Goal: Find specific page/section: Find specific page/section

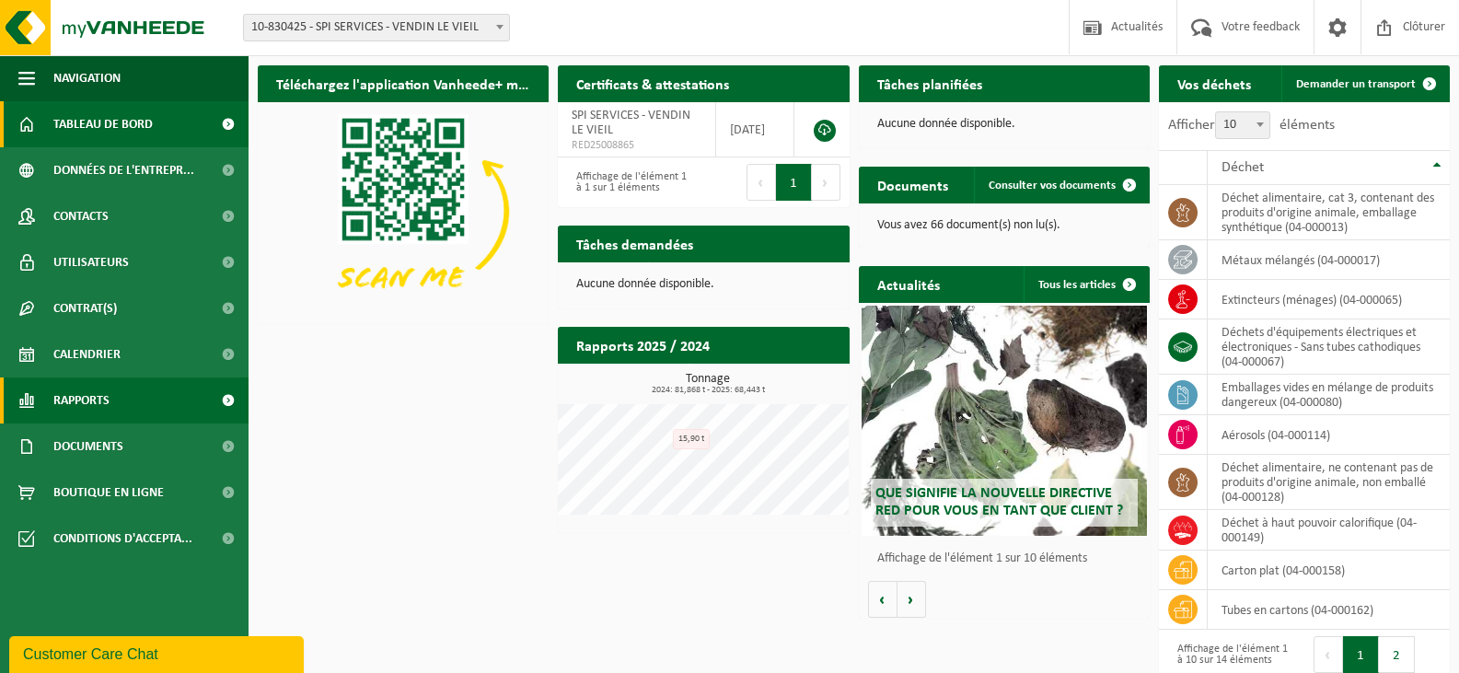
click at [154, 395] on link "Rapports" at bounding box center [124, 400] width 249 height 46
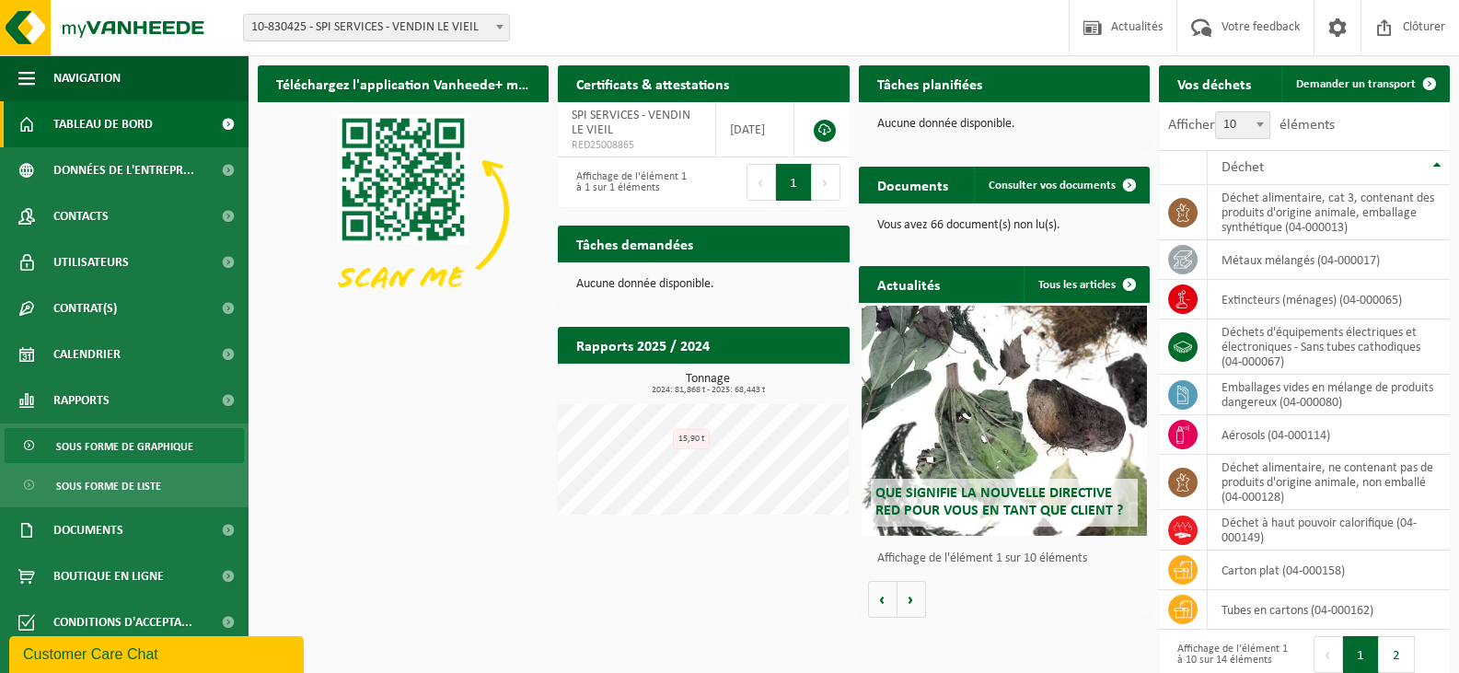
click at [153, 448] on span "Sous forme de graphique" at bounding box center [124, 446] width 137 height 35
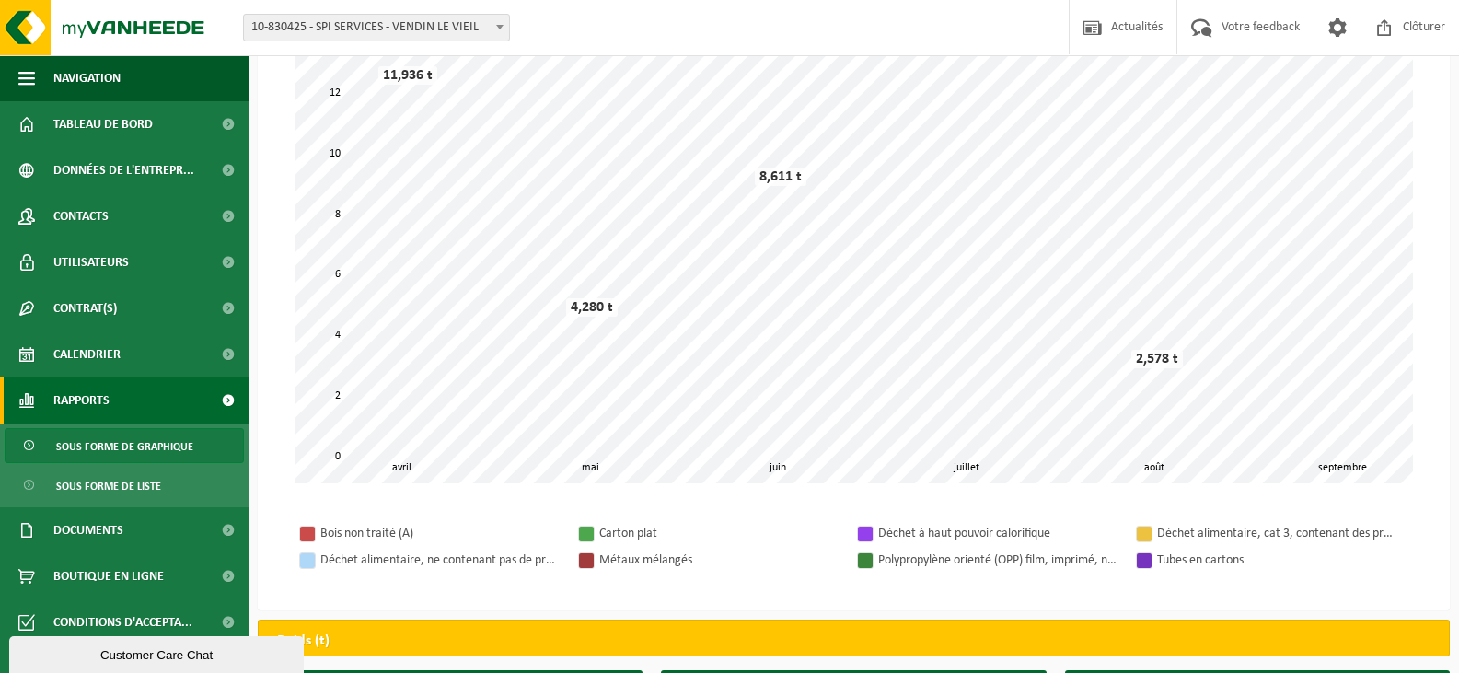
scroll to position [184, 0]
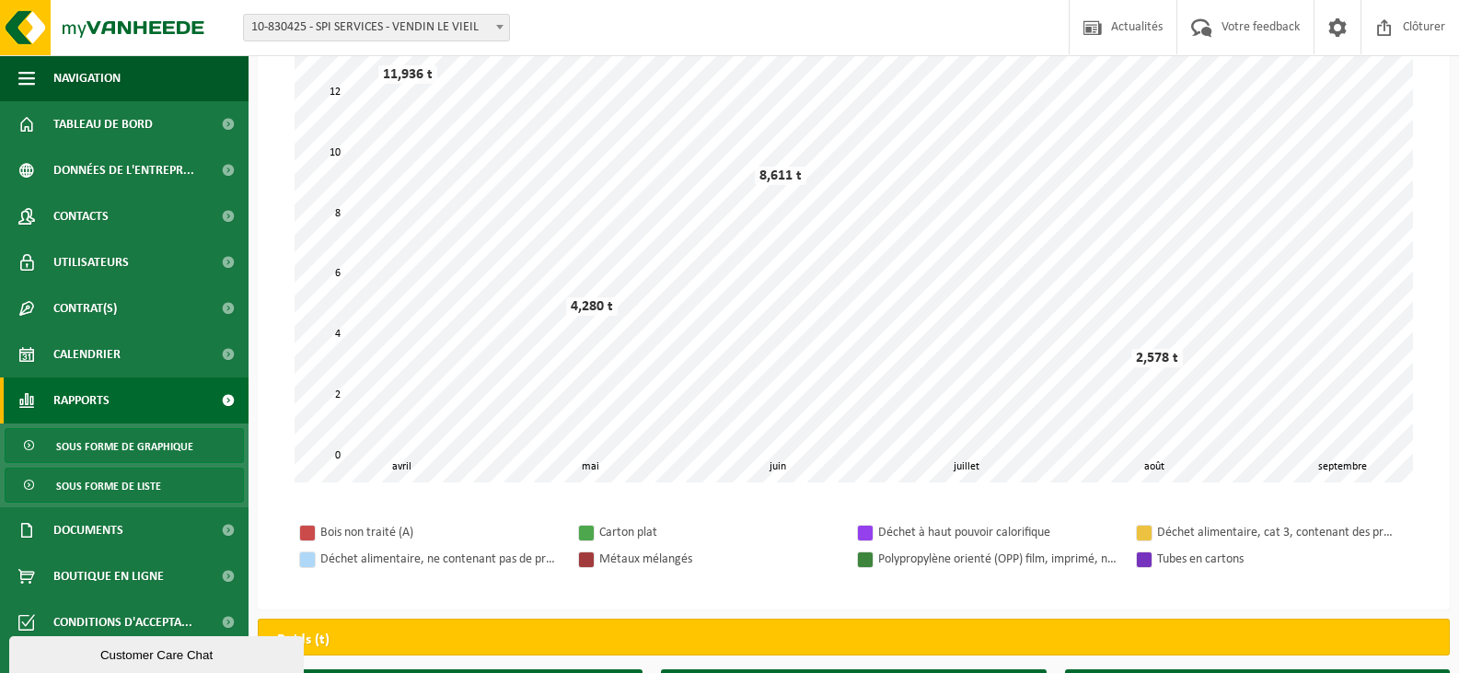
click at [75, 488] on span "Sous forme de liste" at bounding box center [108, 485] width 105 height 35
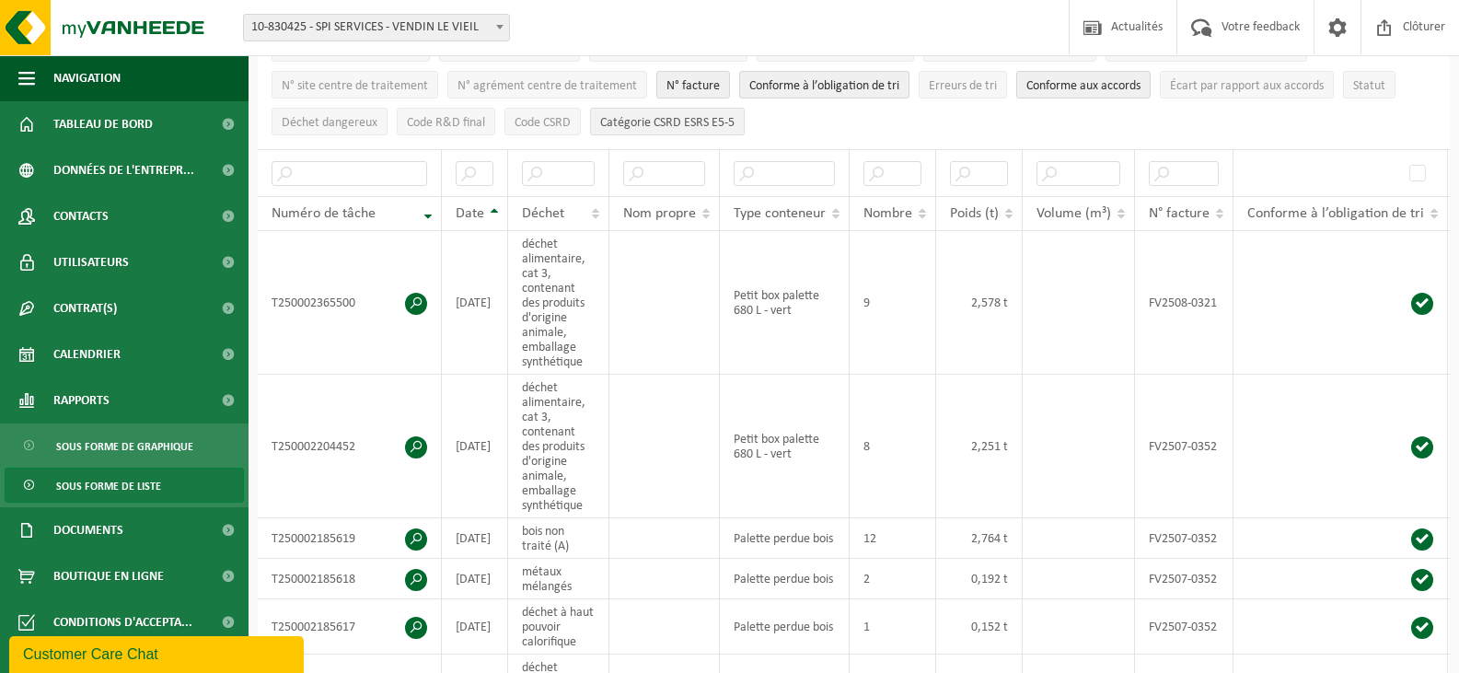
scroll to position [276, 0]
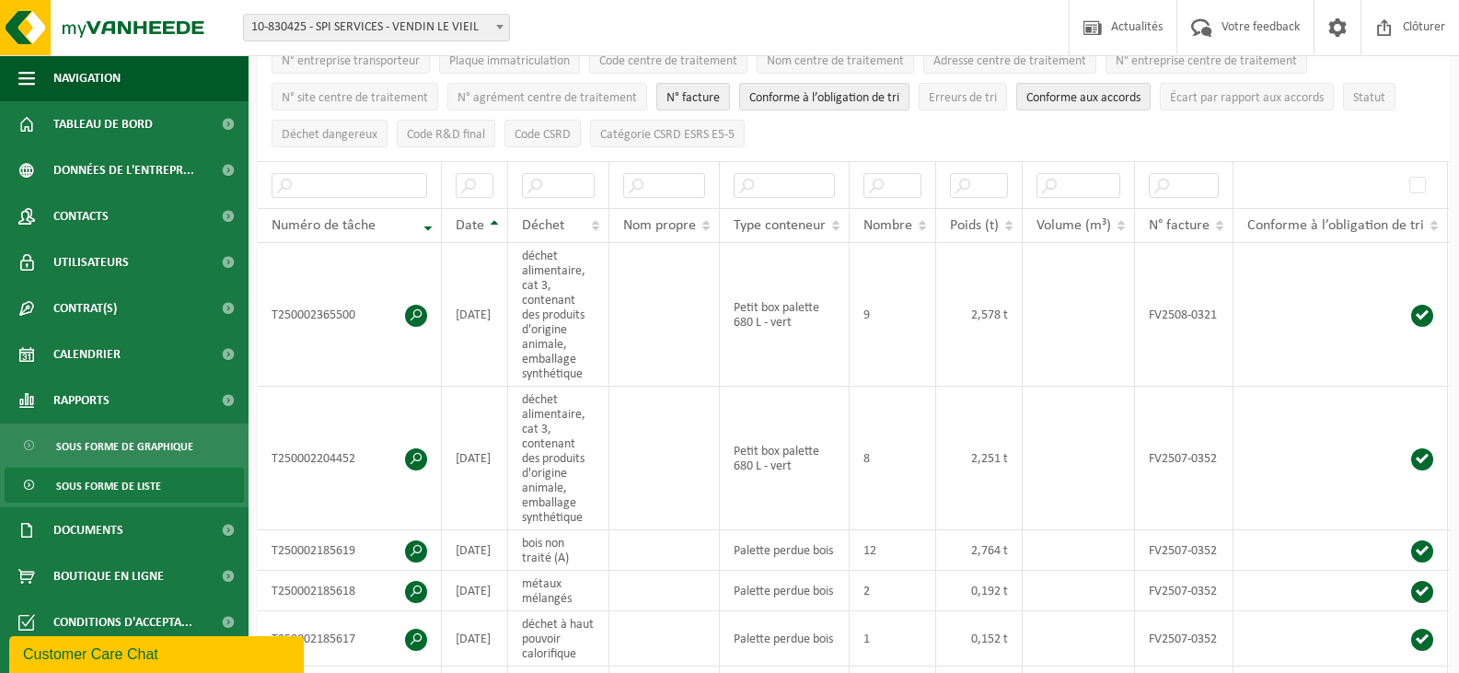
click at [492, 214] on th "Date" at bounding box center [475, 225] width 66 height 35
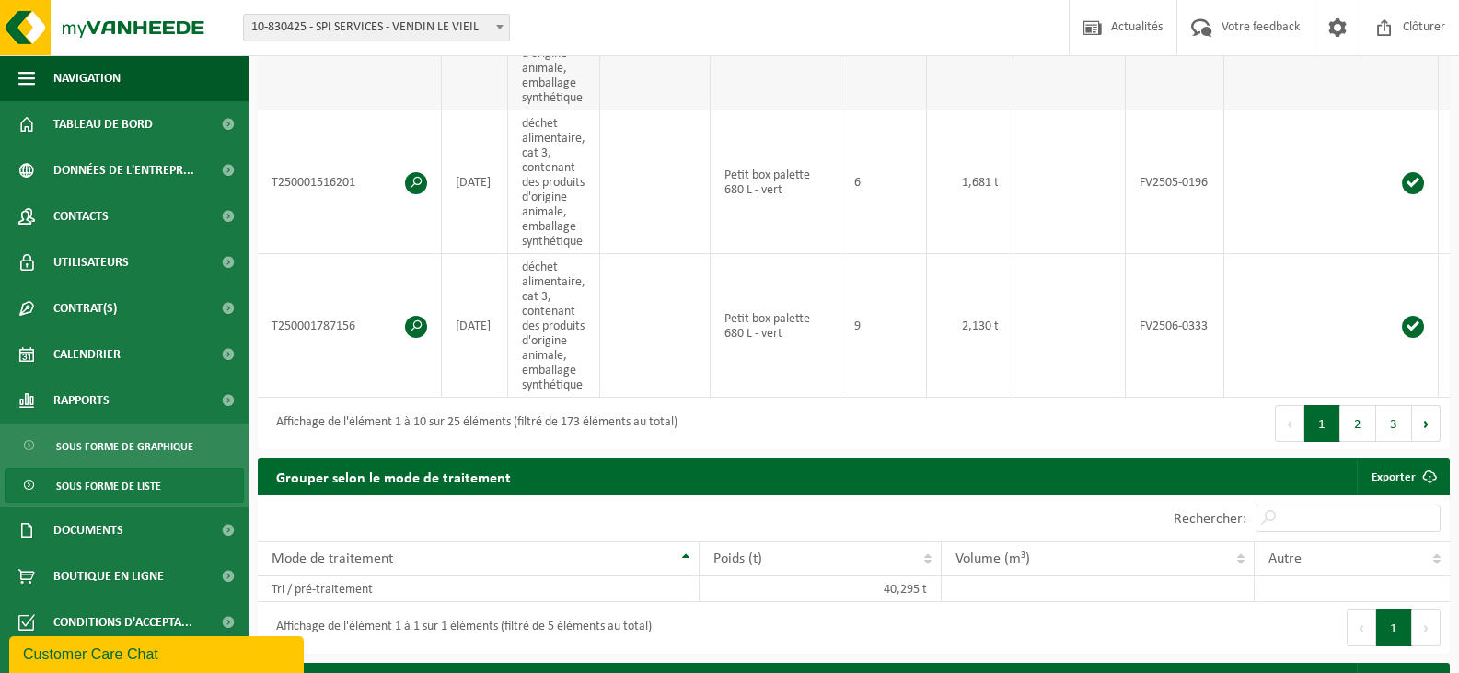
scroll to position [1289, 0]
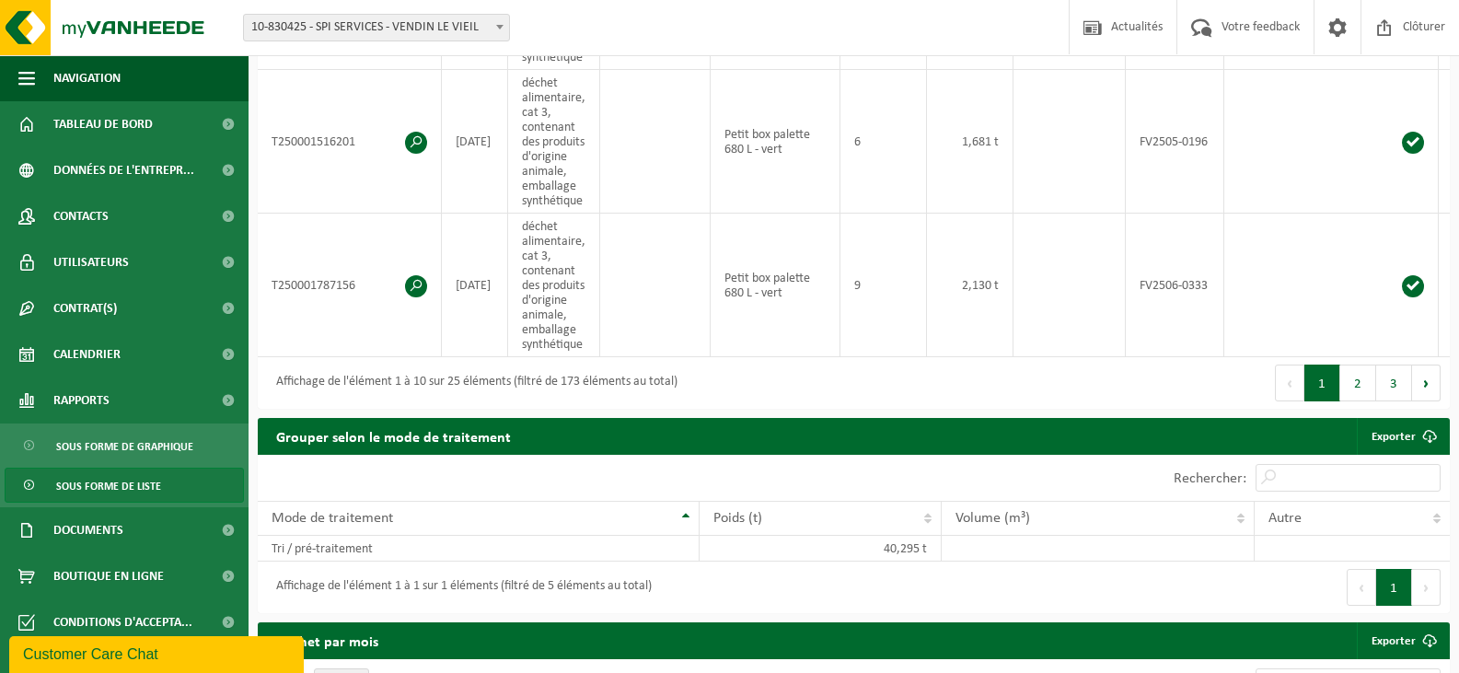
click at [1359, 401] on button "2" at bounding box center [1358, 382] width 36 height 37
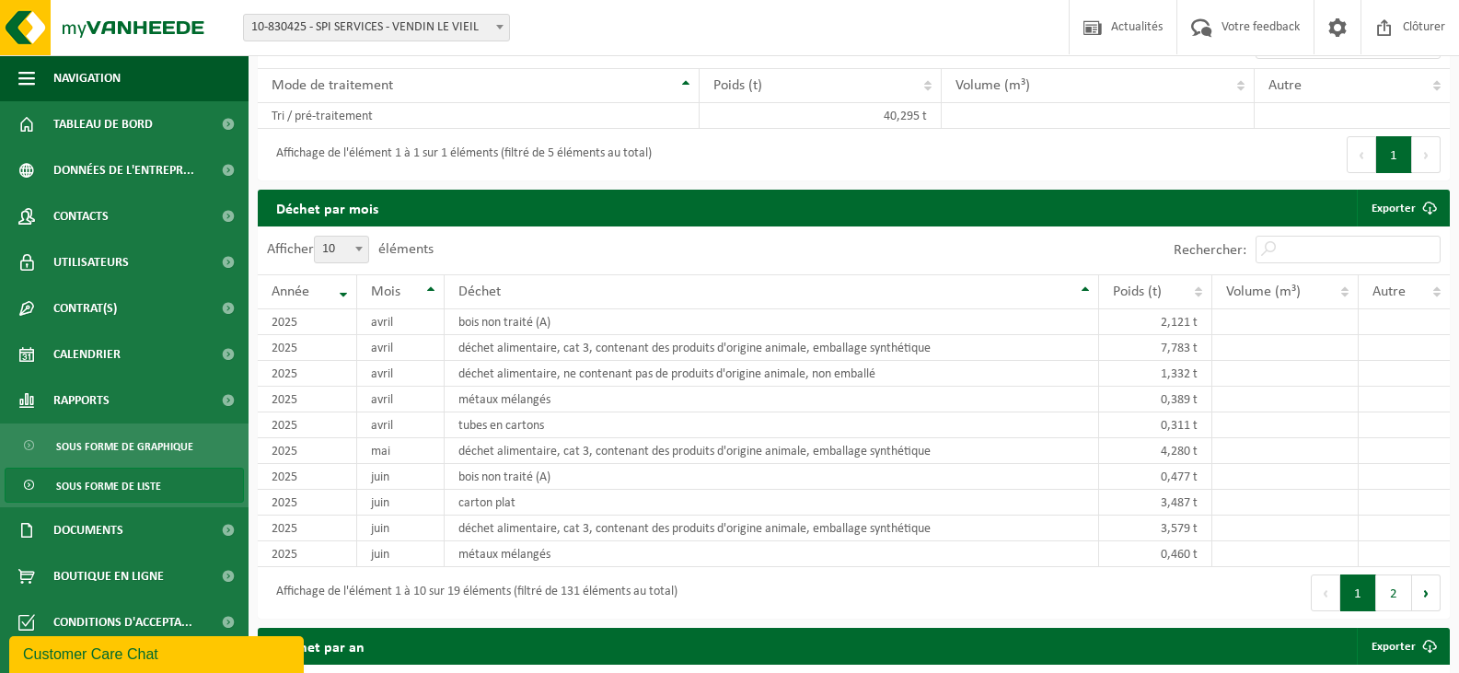
scroll to position [1473, 0]
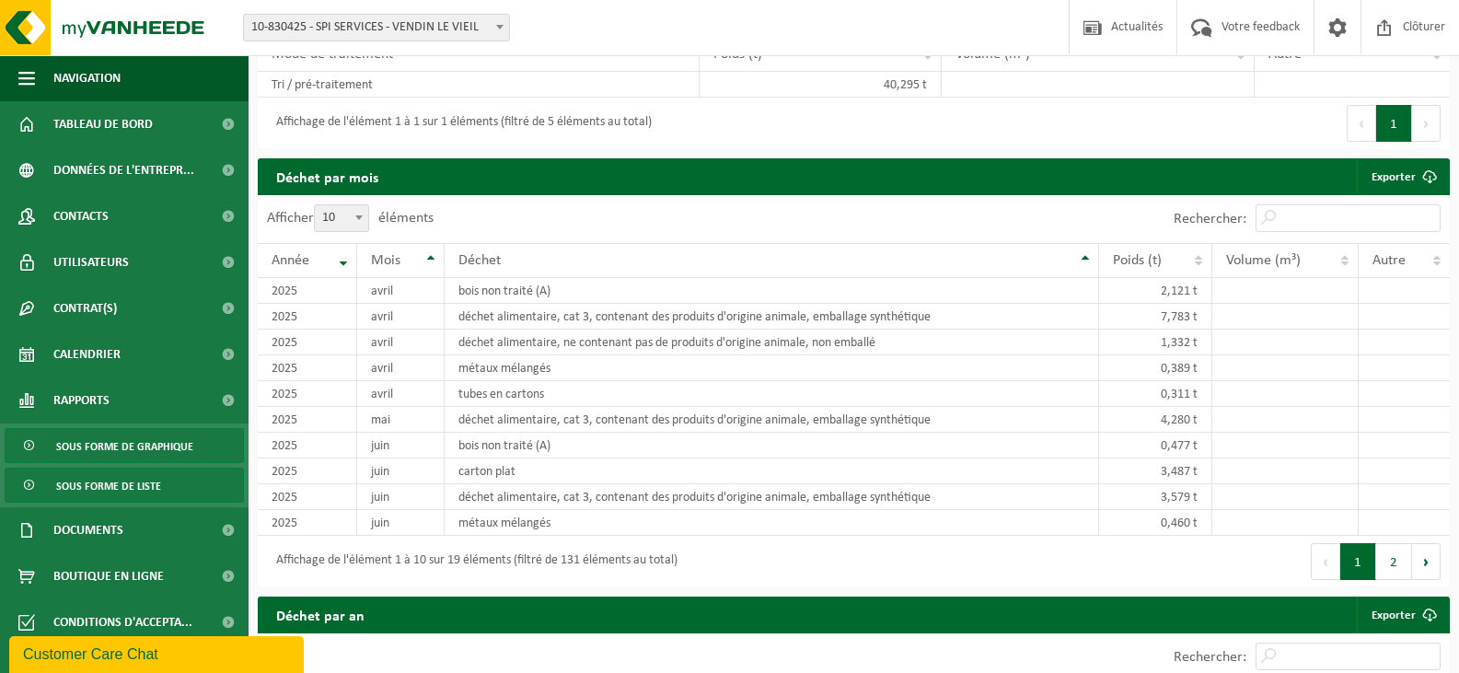
click at [141, 443] on span "Sous forme de graphique" at bounding box center [124, 446] width 137 height 35
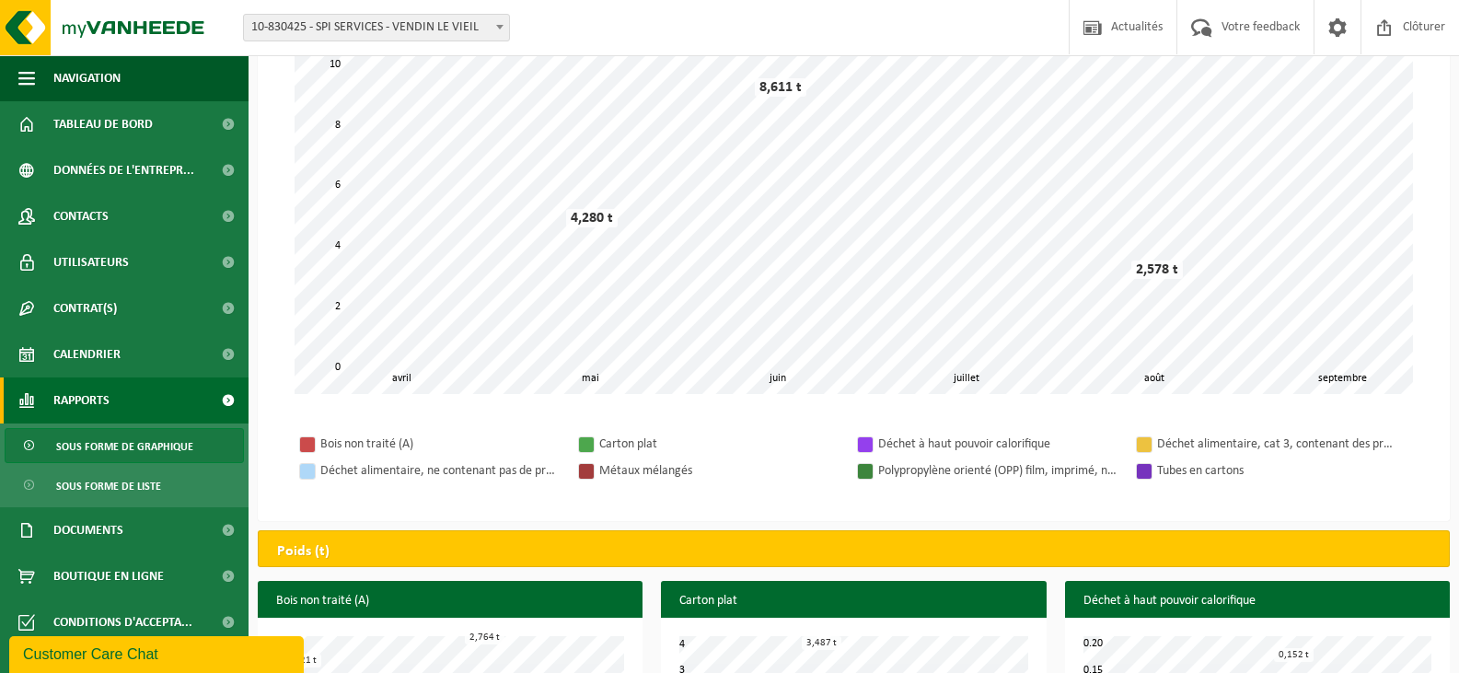
scroll to position [276, 0]
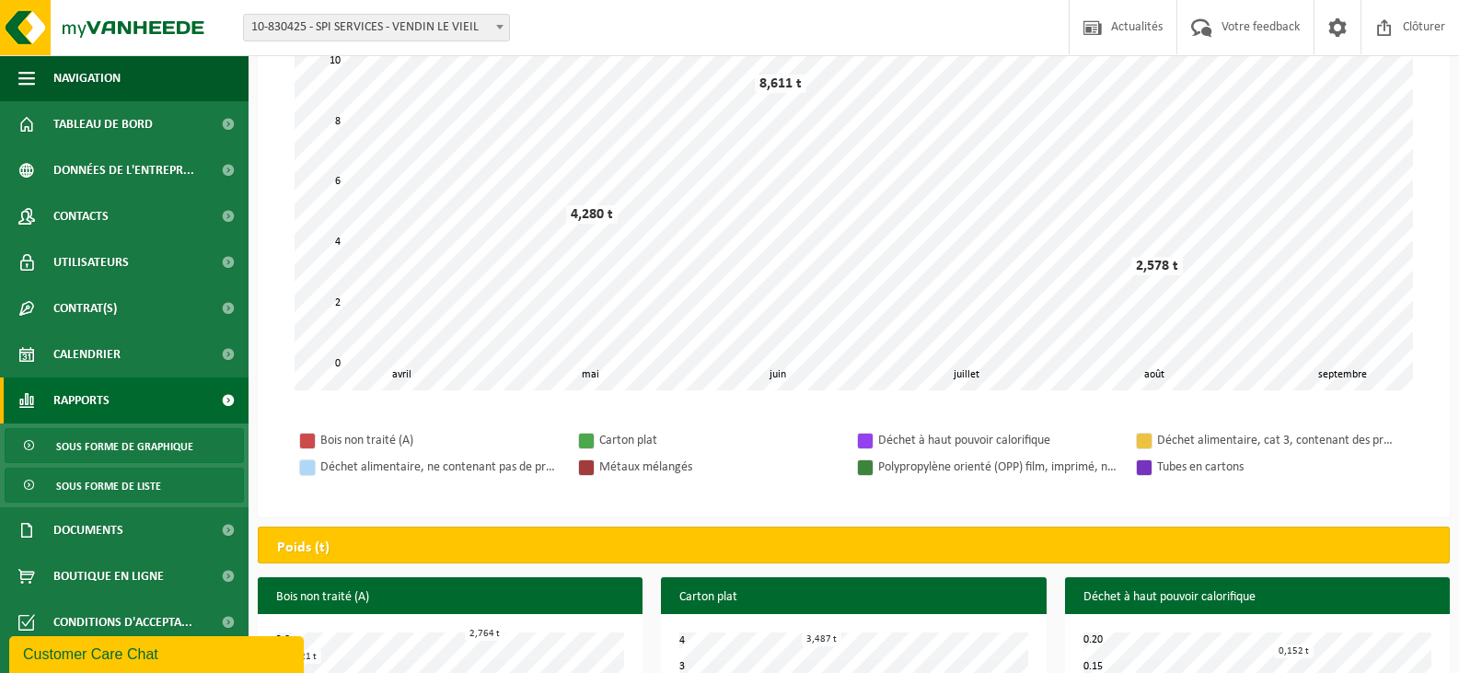
click at [90, 489] on span "Sous forme de liste" at bounding box center [108, 485] width 105 height 35
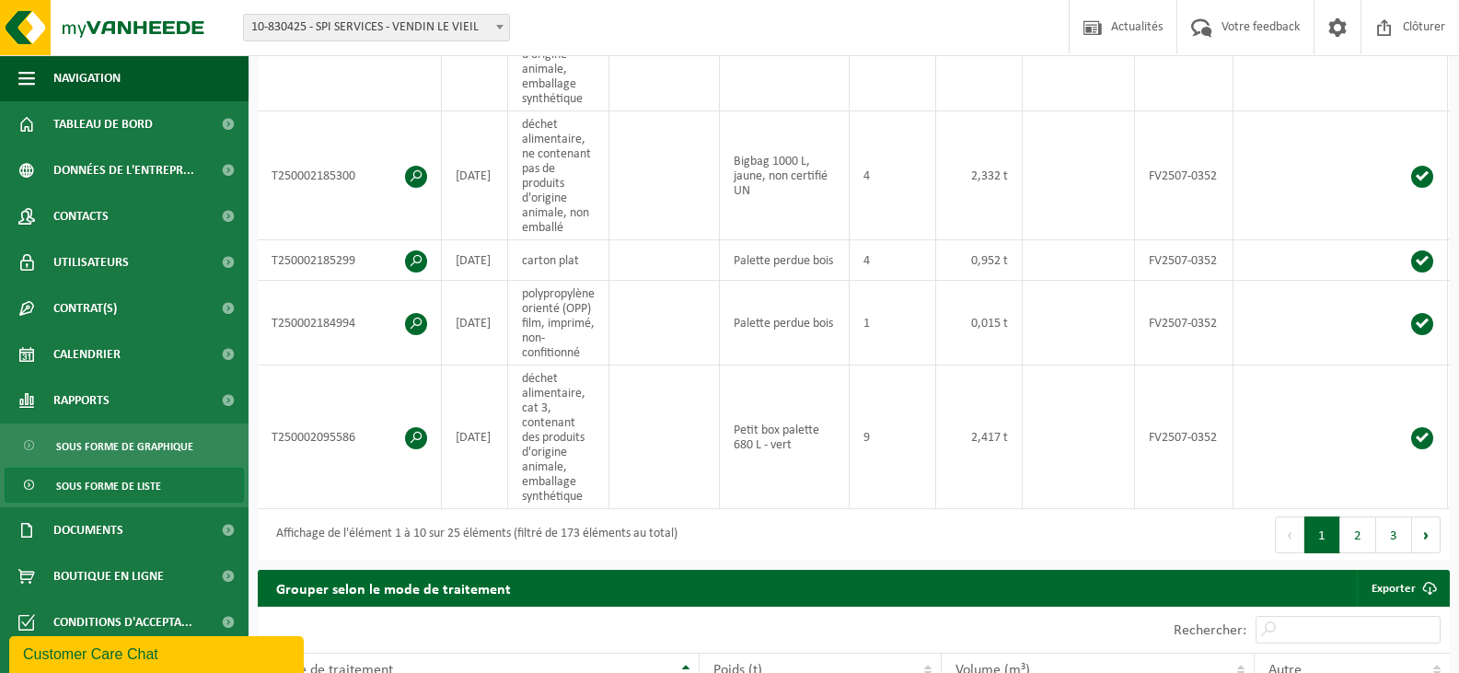
scroll to position [1012, 0]
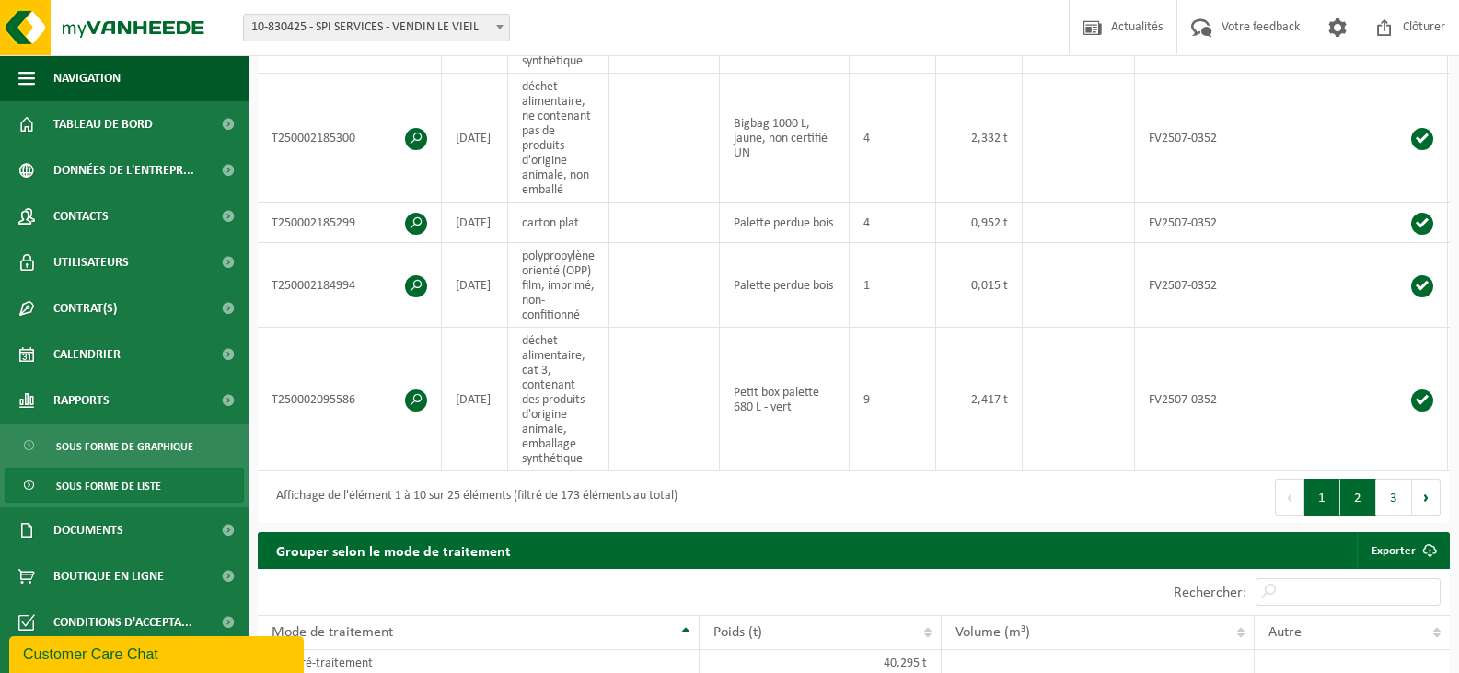
click at [1356, 505] on button "2" at bounding box center [1358, 497] width 36 height 37
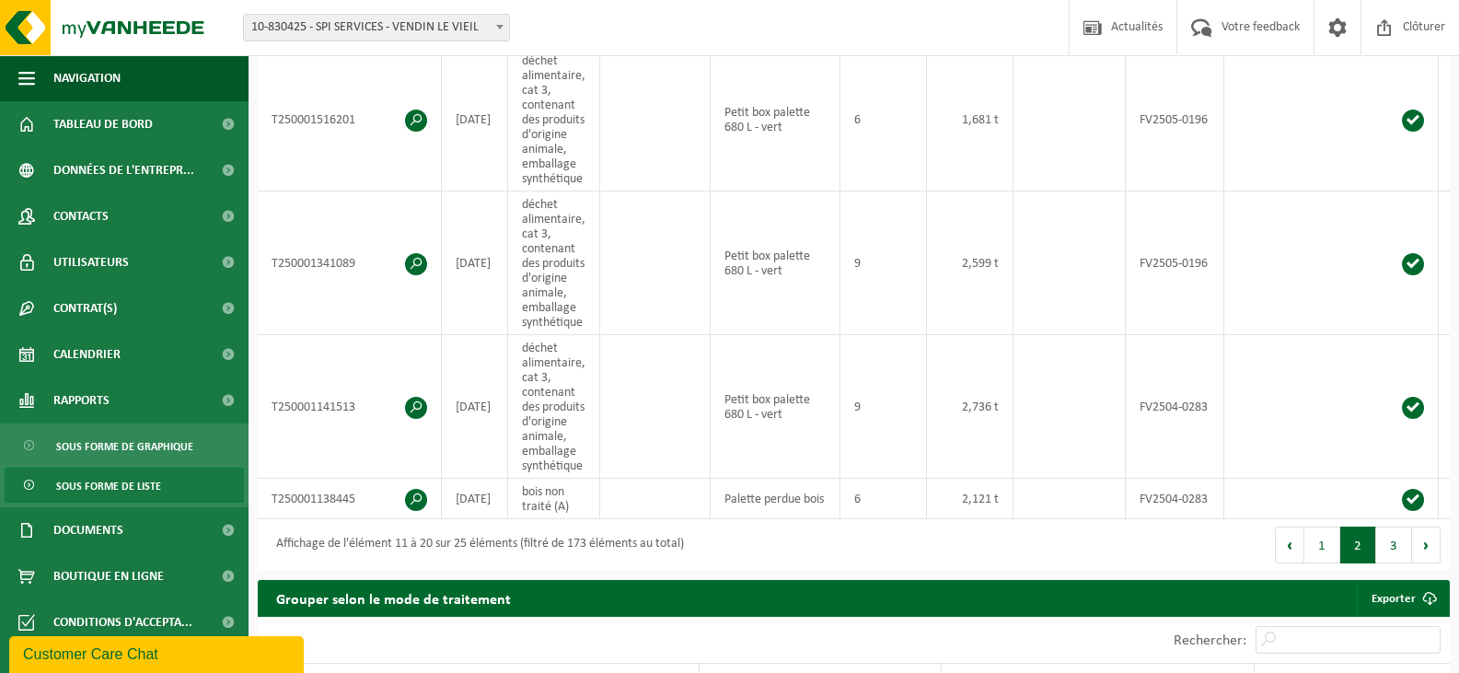
scroll to position [1105, 0]
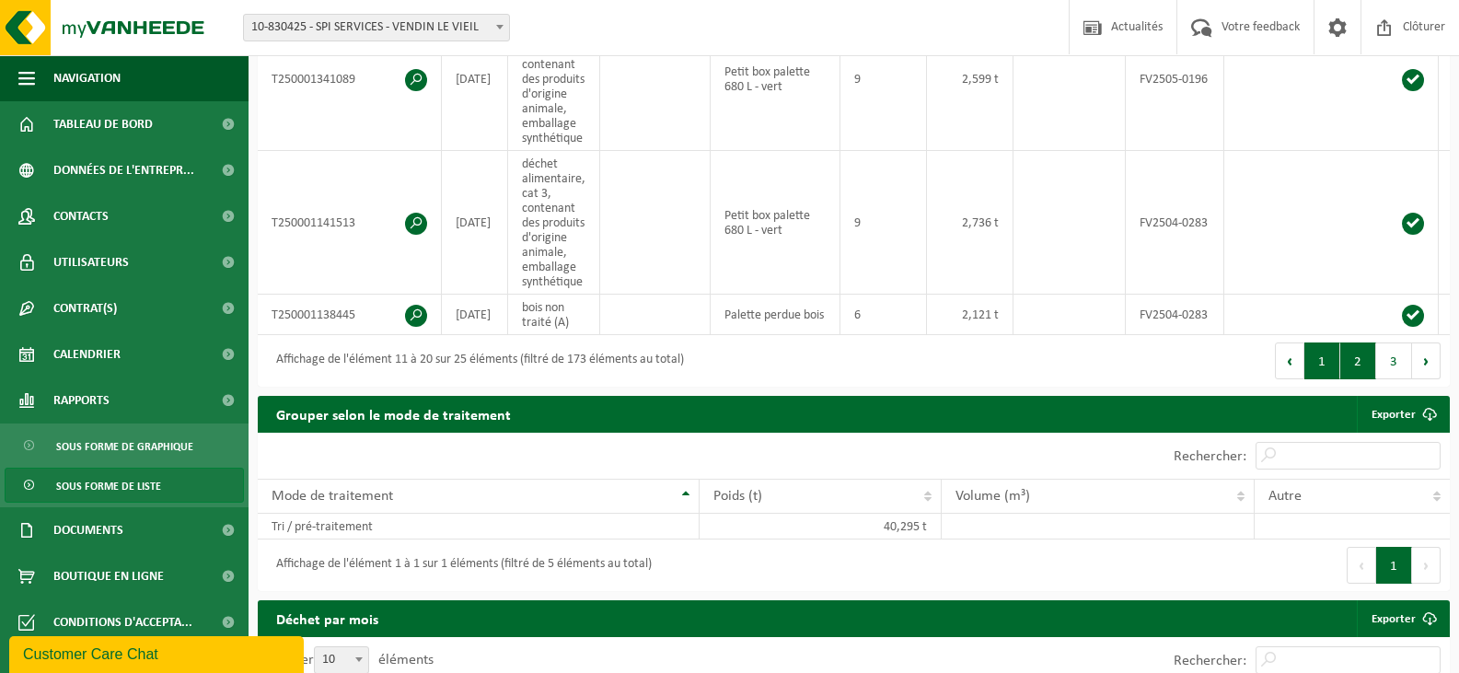
click at [1324, 379] on button "1" at bounding box center [1322, 360] width 36 height 37
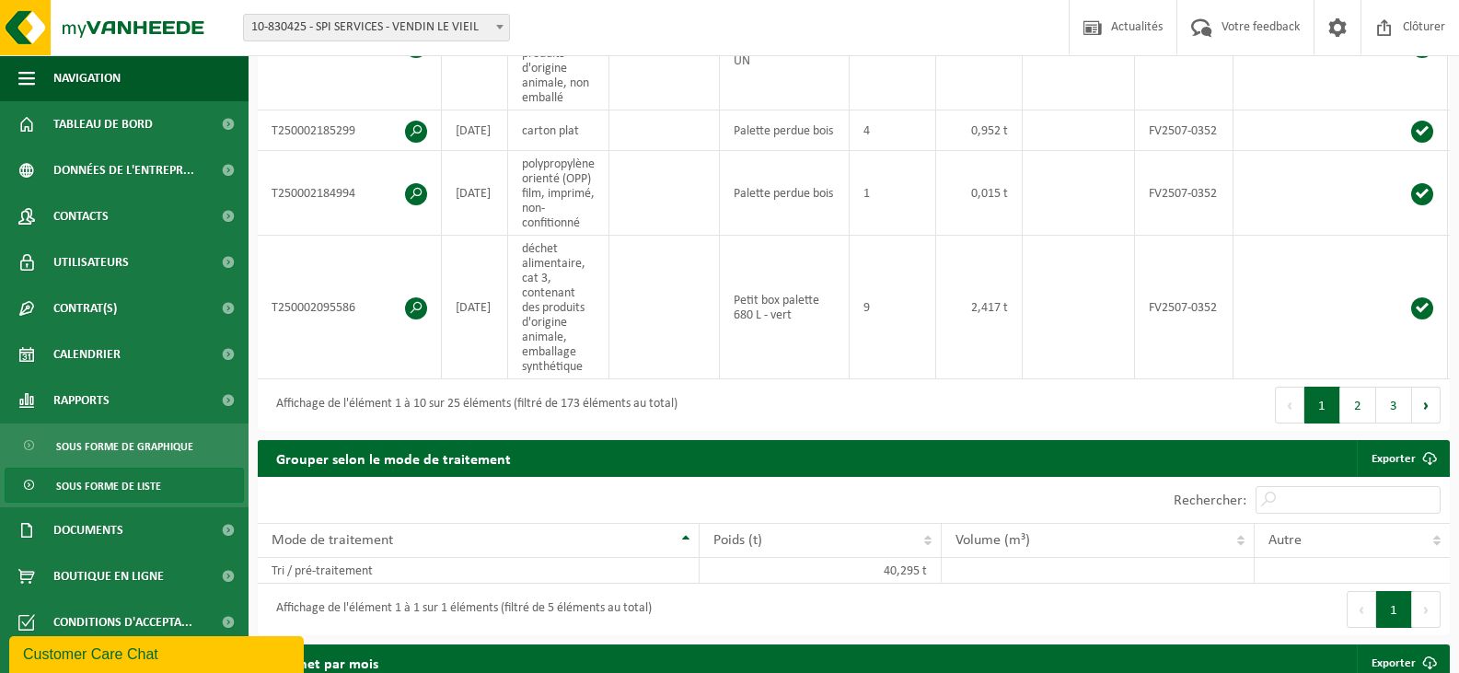
click at [125, 484] on span "Sous forme de liste" at bounding box center [108, 485] width 105 height 35
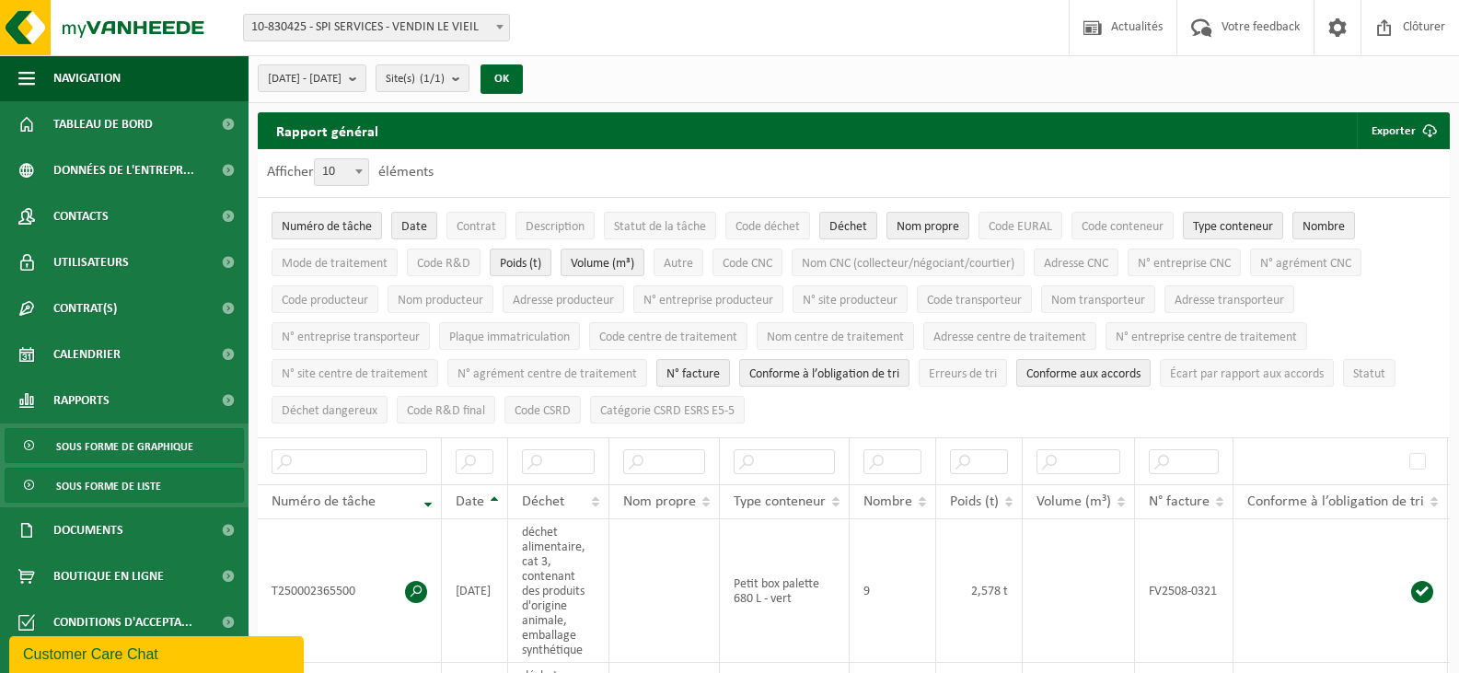
click at [138, 447] on span "Sous forme de graphique" at bounding box center [124, 446] width 137 height 35
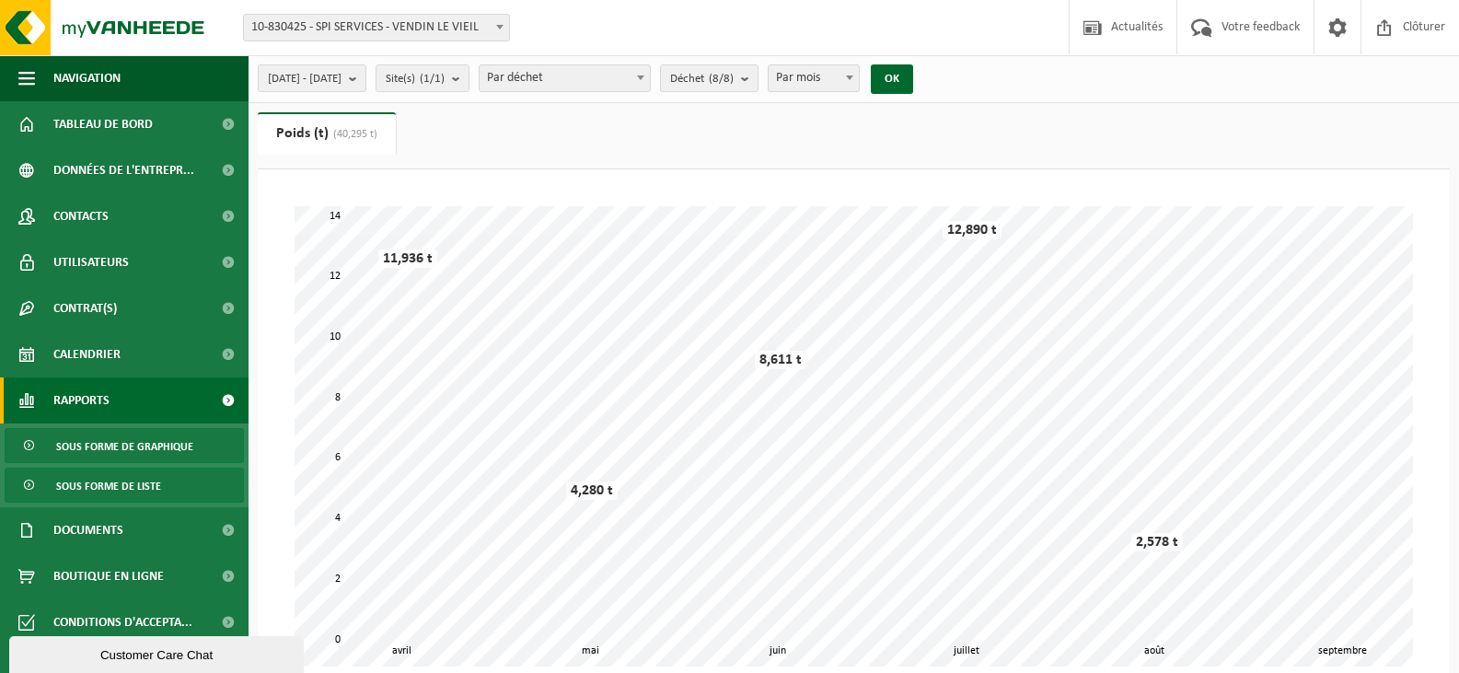
click at [132, 486] on span "Sous forme de liste" at bounding box center [108, 485] width 105 height 35
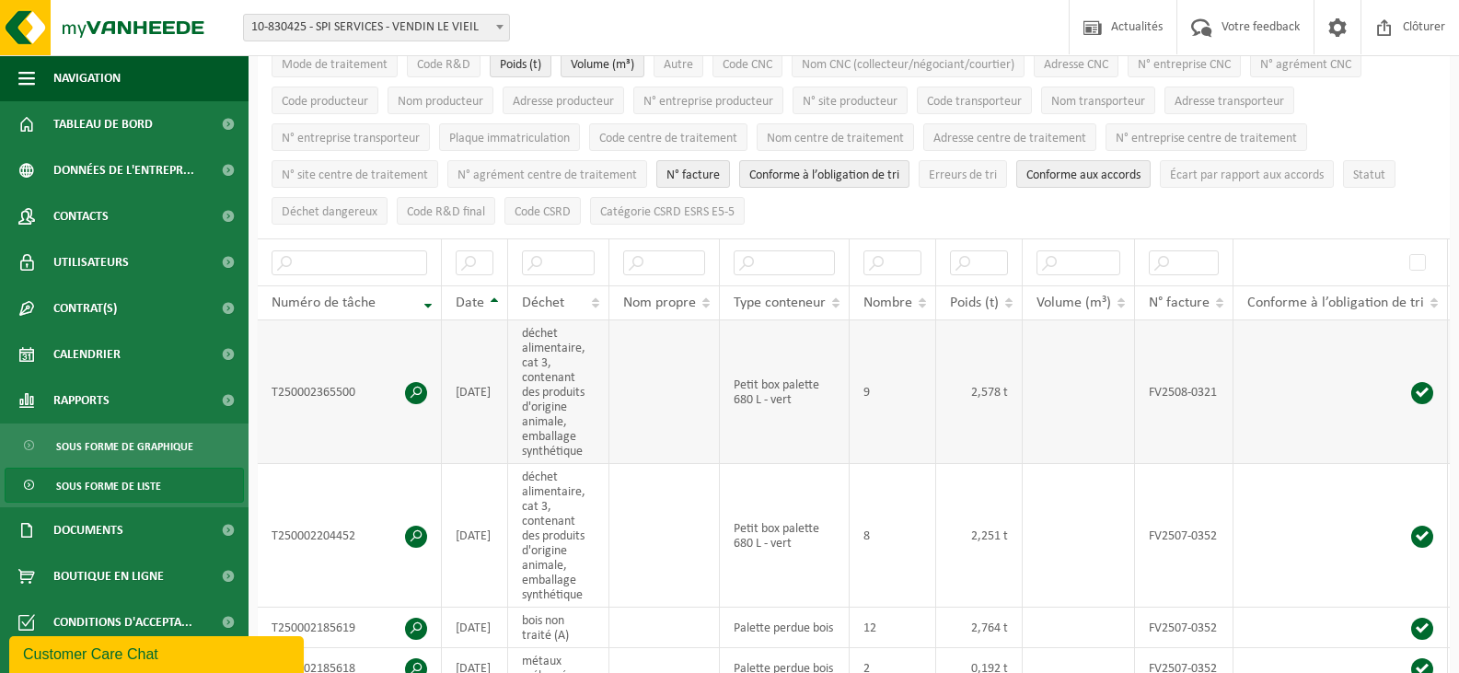
scroll to position [166, 0]
